Goal: Transaction & Acquisition: Purchase product/service

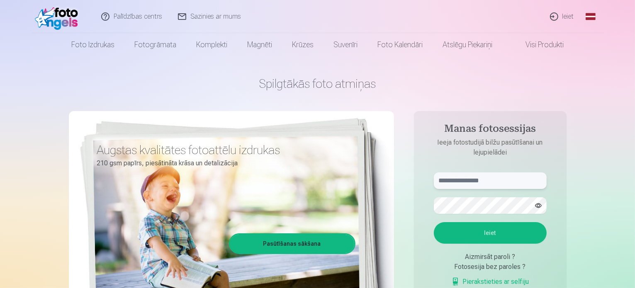
click at [464, 178] on input "text" at bounding box center [490, 180] width 113 height 17
type input "**********"
click at [496, 236] on button "Ieiet" at bounding box center [490, 233] width 113 height 22
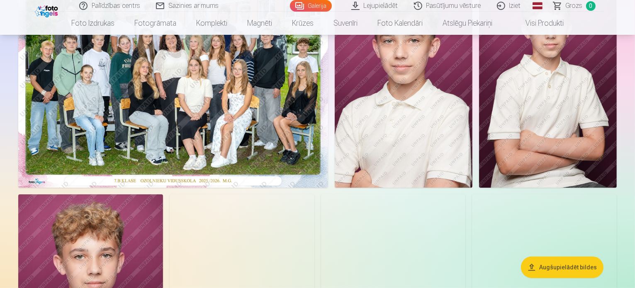
scroll to position [124, 0]
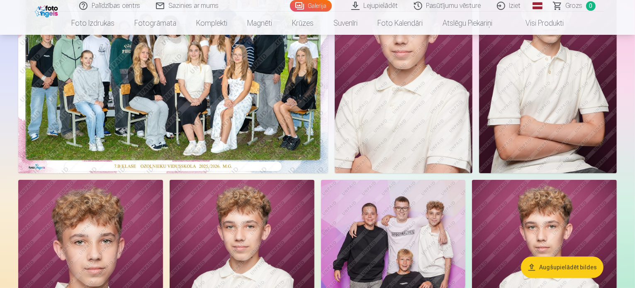
click at [472, 173] on img at bounding box center [404, 70] width 138 height 206
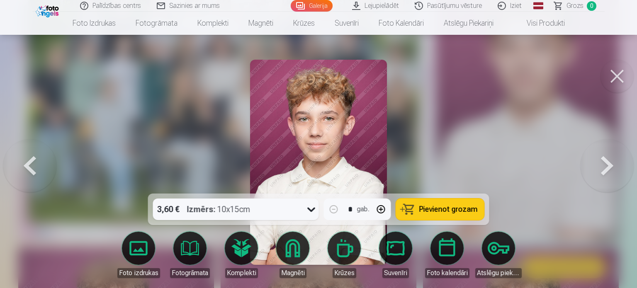
click at [610, 81] on button at bounding box center [616, 76] width 33 height 33
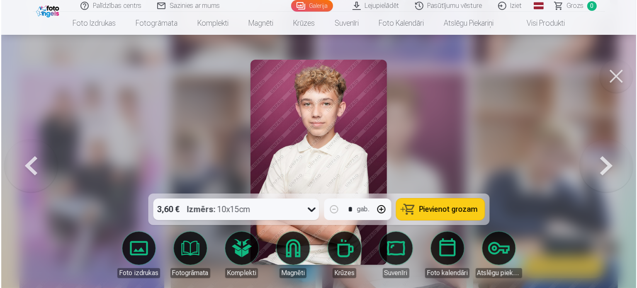
scroll to position [457, 0]
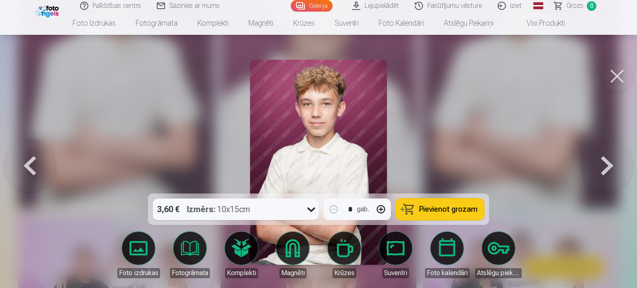
click at [430, 212] on span "Pievienot grozam" at bounding box center [448, 209] width 58 height 7
click at [611, 78] on button at bounding box center [616, 76] width 33 height 33
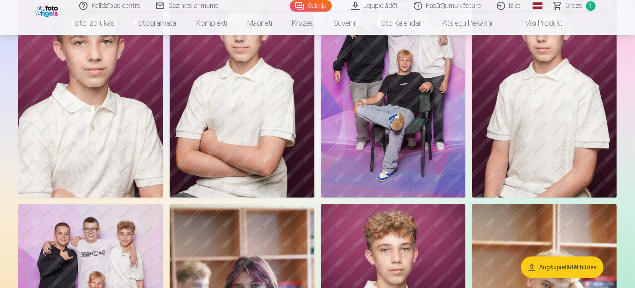
scroll to position [290, 0]
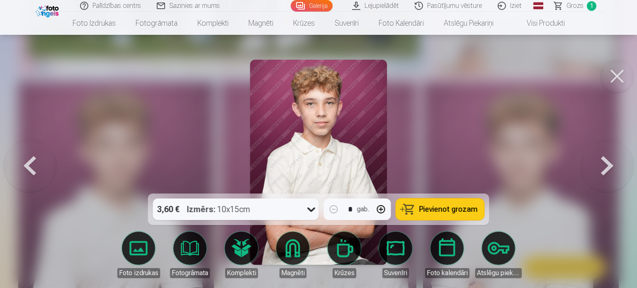
click at [453, 206] on span "Pievienot grozam" at bounding box center [448, 209] width 58 height 7
click at [611, 86] on button at bounding box center [616, 76] width 33 height 33
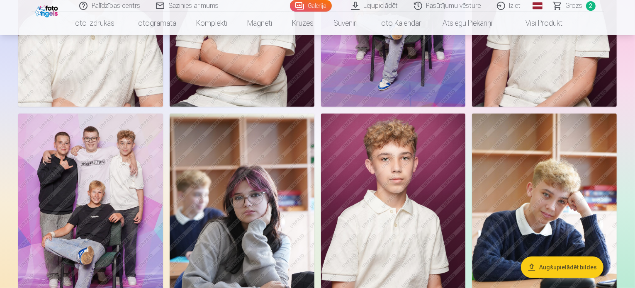
scroll to position [663, 0]
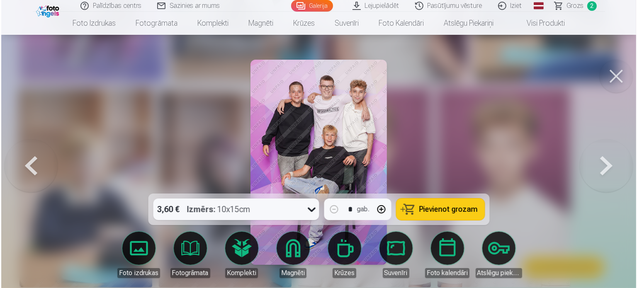
scroll to position [664, 0]
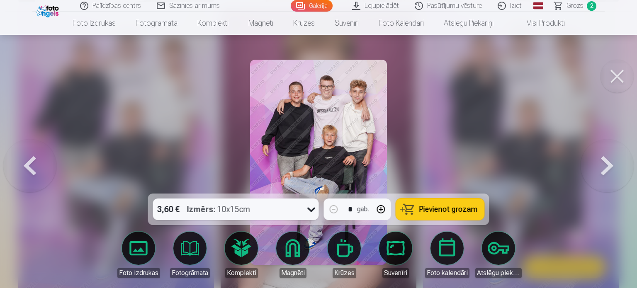
click at [450, 211] on span "Pievienot grozam" at bounding box center [448, 209] width 58 height 7
click at [615, 80] on button at bounding box center [616, 76] width 33 height 33
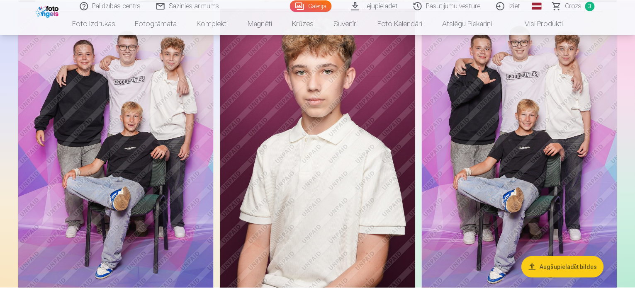
scroll to position [663, 0]
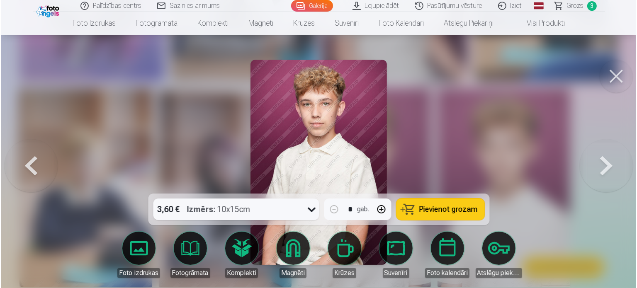
scroll to position [664, 0]
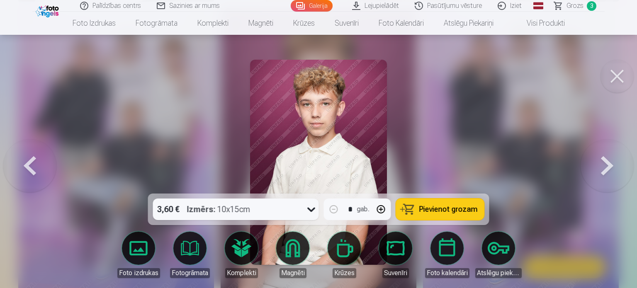
click at [462, 214] on button "Pievienot grozam" at bounding box center [440, 210] width 88 height 22
click at [621, 73] on button at bounding box center [616, 76] width 33 height 33
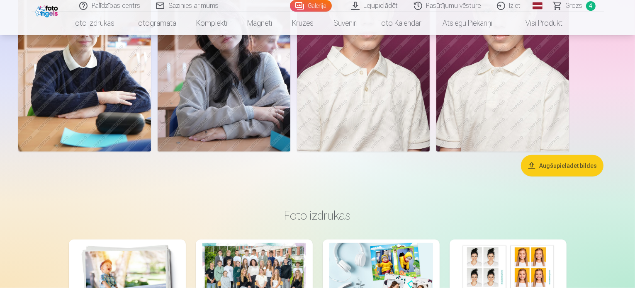
scroll to position [912, 0]
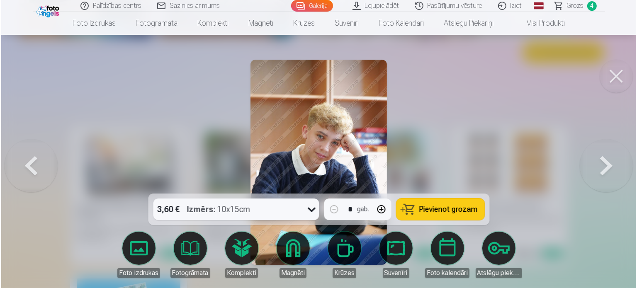
scroll to position [914, 0]
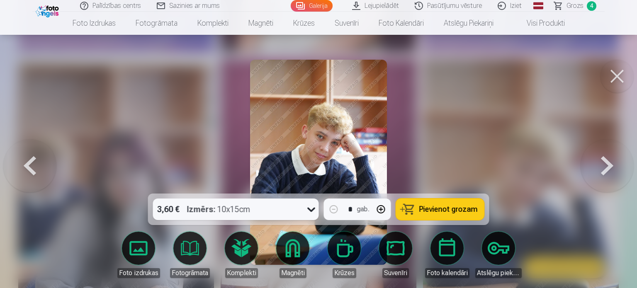
click at [452, 211] on span "Pievienot grozam" at bounding box center [448, 209] width 58 height 7
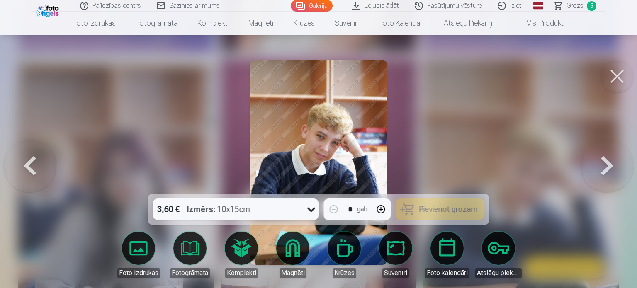
click at [622, 76] on button at bounding box center [616, 76] width 33 height 33
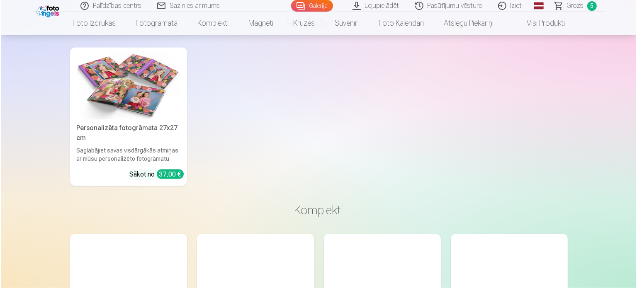
scroll to position [1285, 0]
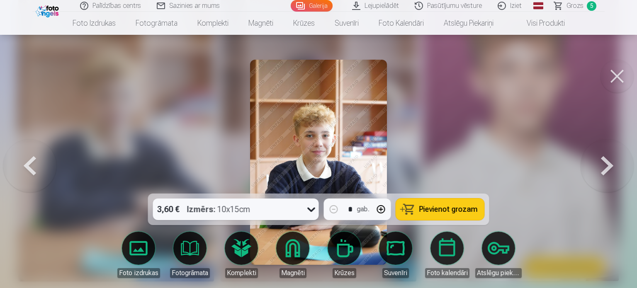
click at [431, 212] on span "Pievienot grozam" at bounding box center [448, 209] width 58 height 7
click at [575, 8] on span "Grozs" at bounding box center [574, 6] width 17 height 10
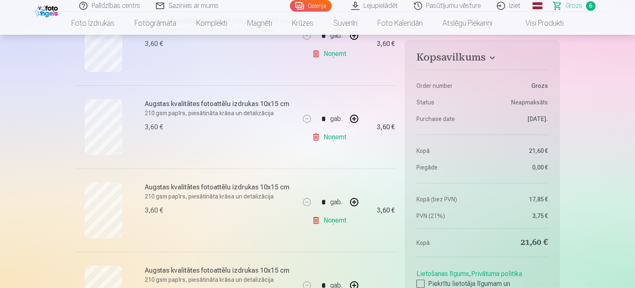
scroll to position [332, 0]
